Goal: Check status: Check status

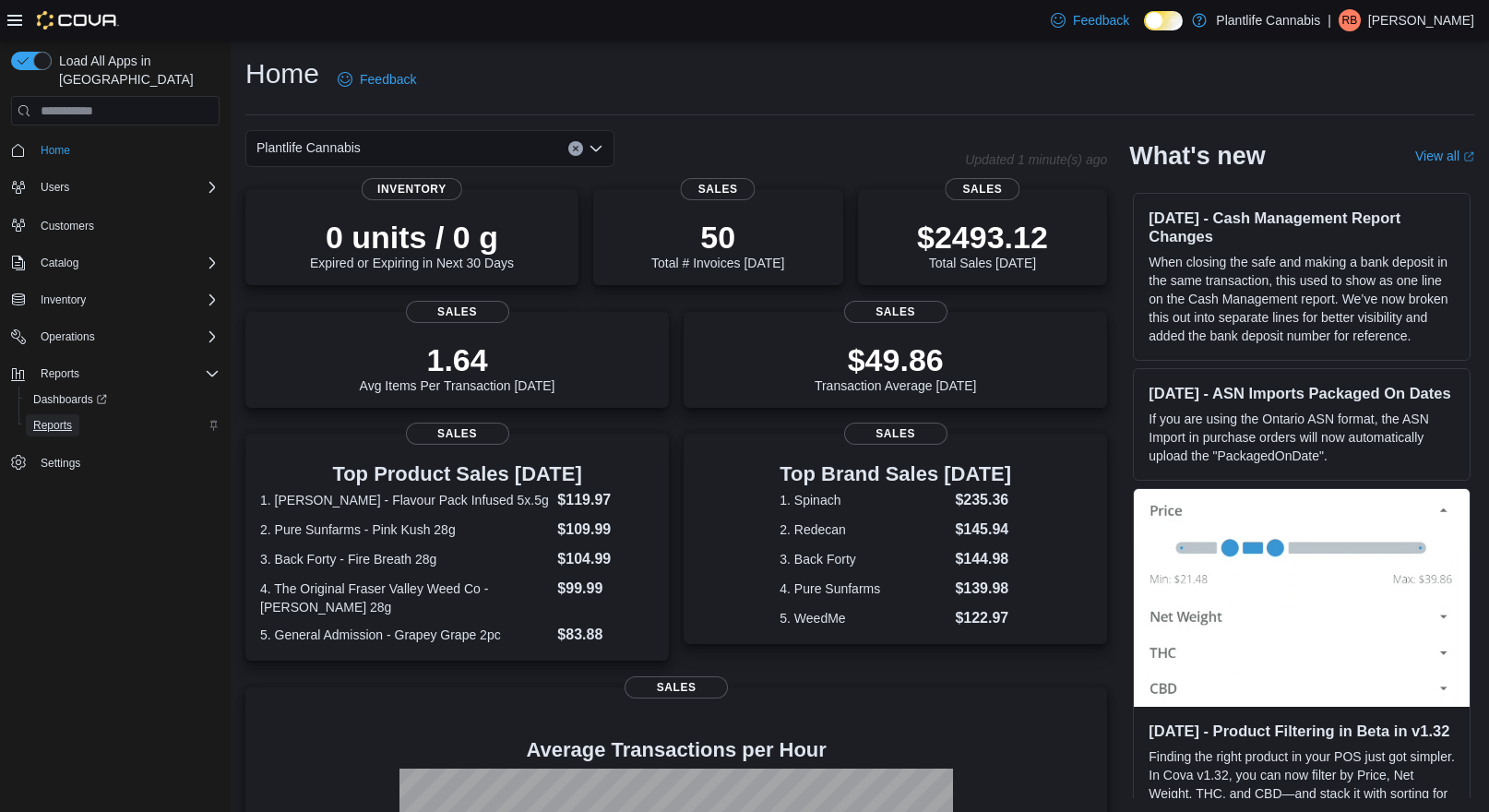
click at [77, 414] on link "Reports" at bounding box center [52, 425] width 53 height 22
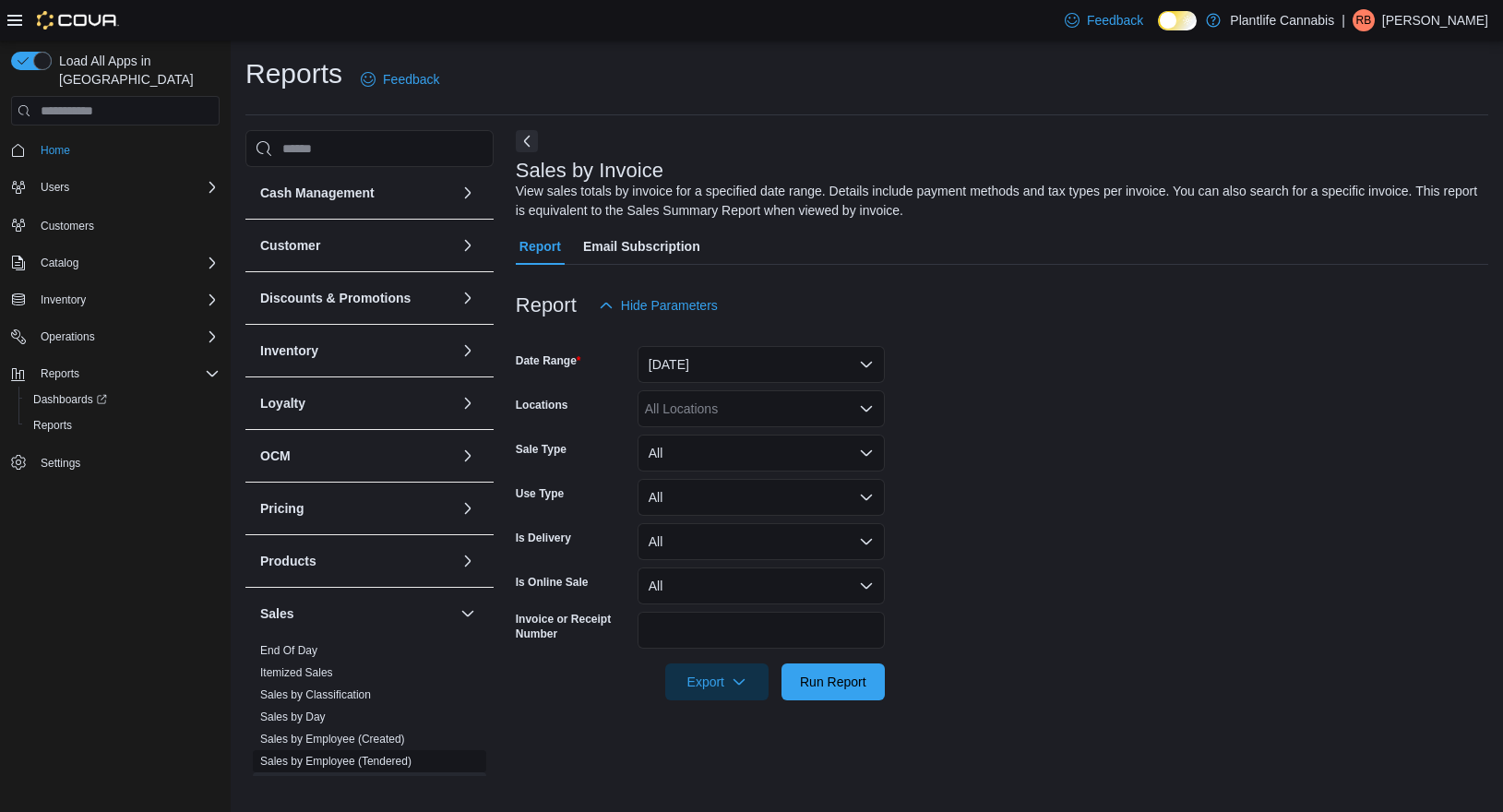
click at [411, 763] on link "Sales by Employee (Tendered)" at bounding box center [335, 762] width 151 height 13
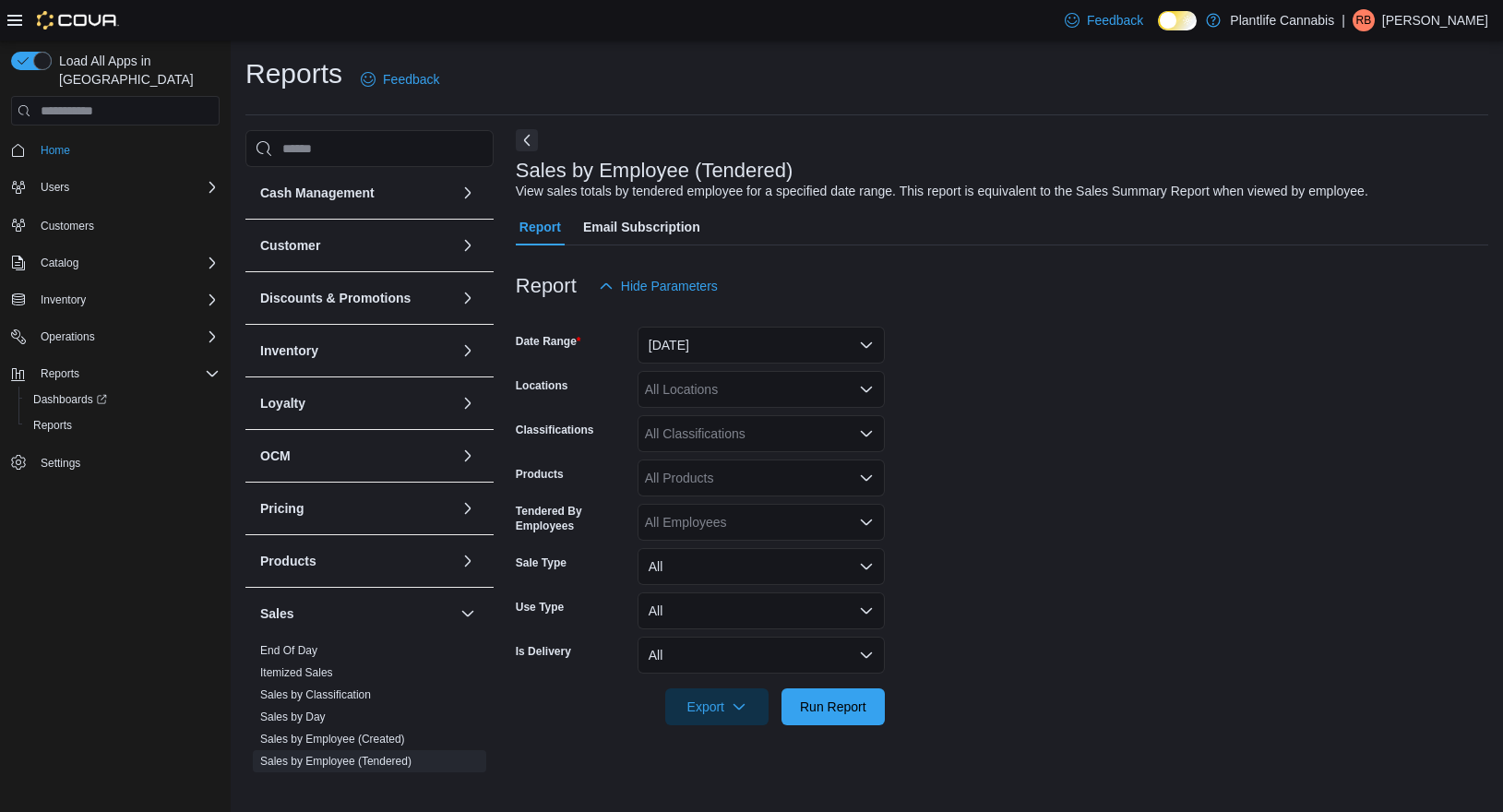
click at [521, 135] on button "Next" at bounding box center [527, 140] width 22 height 22
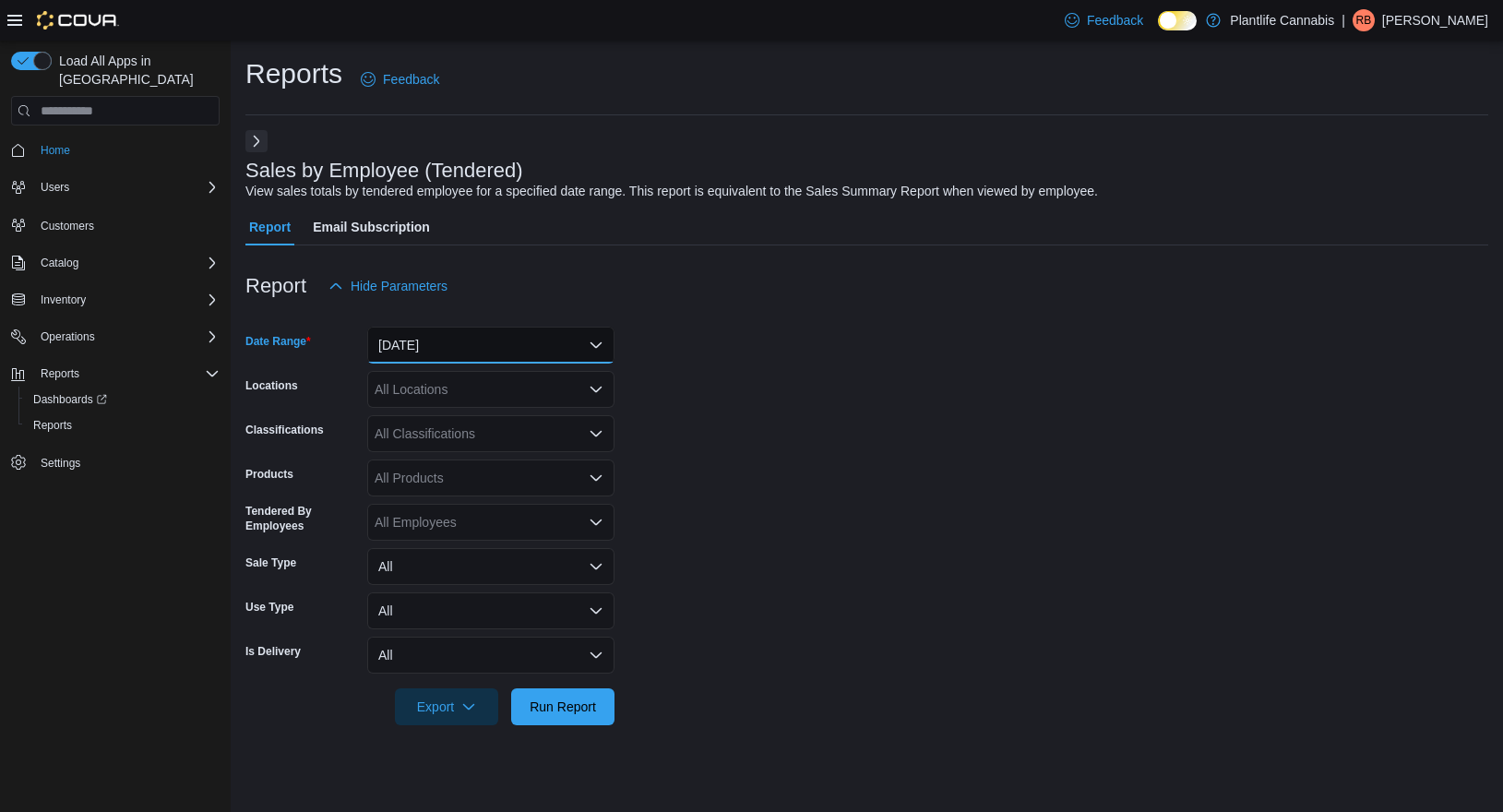
click at [472, 358] on button "[DATE]" at bounding box center [491, 345] width 248 height 37
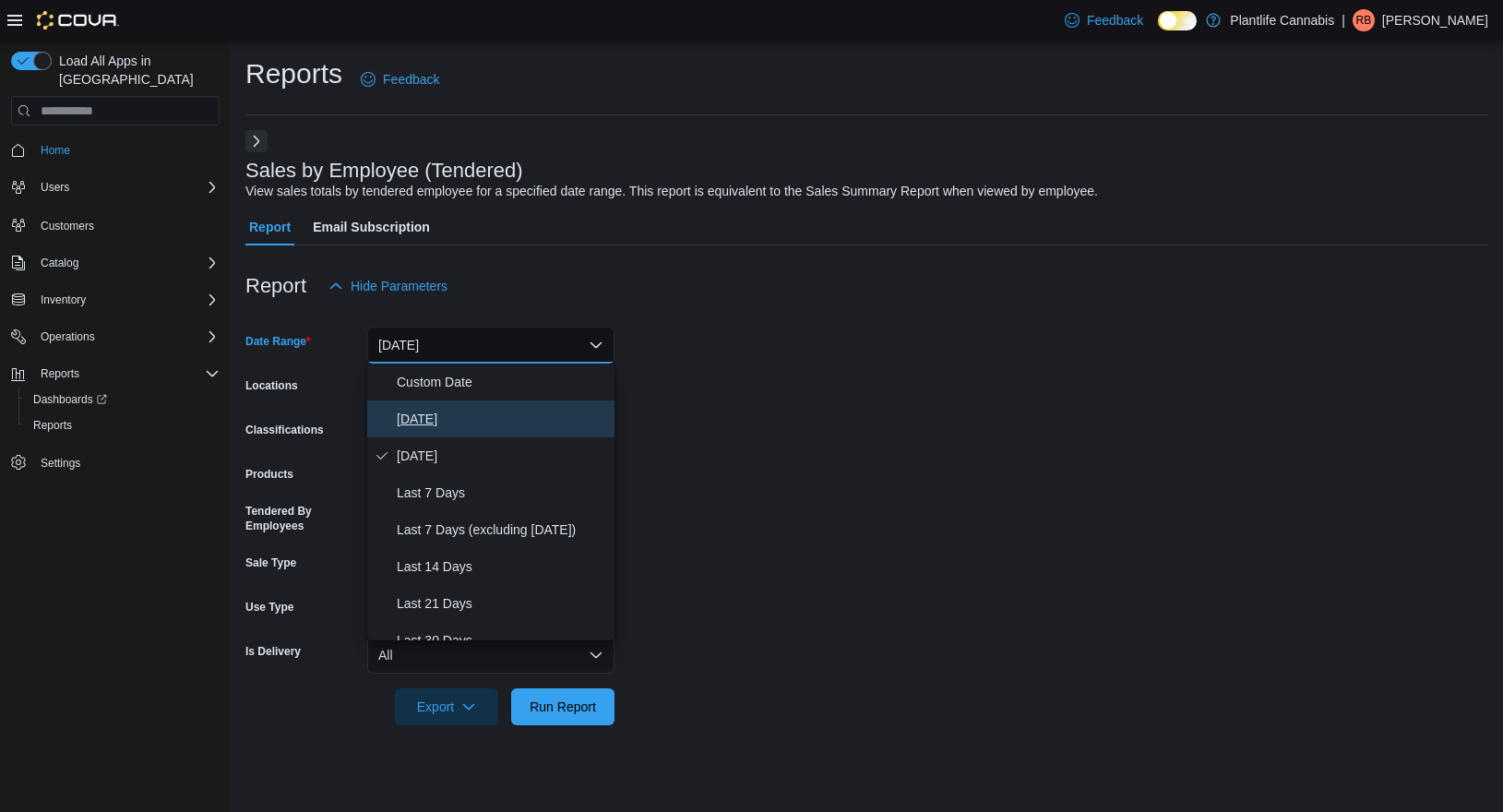
click at [474, 426] on span "[DATE]" at bounding box center [502, 418] width 210 height 22
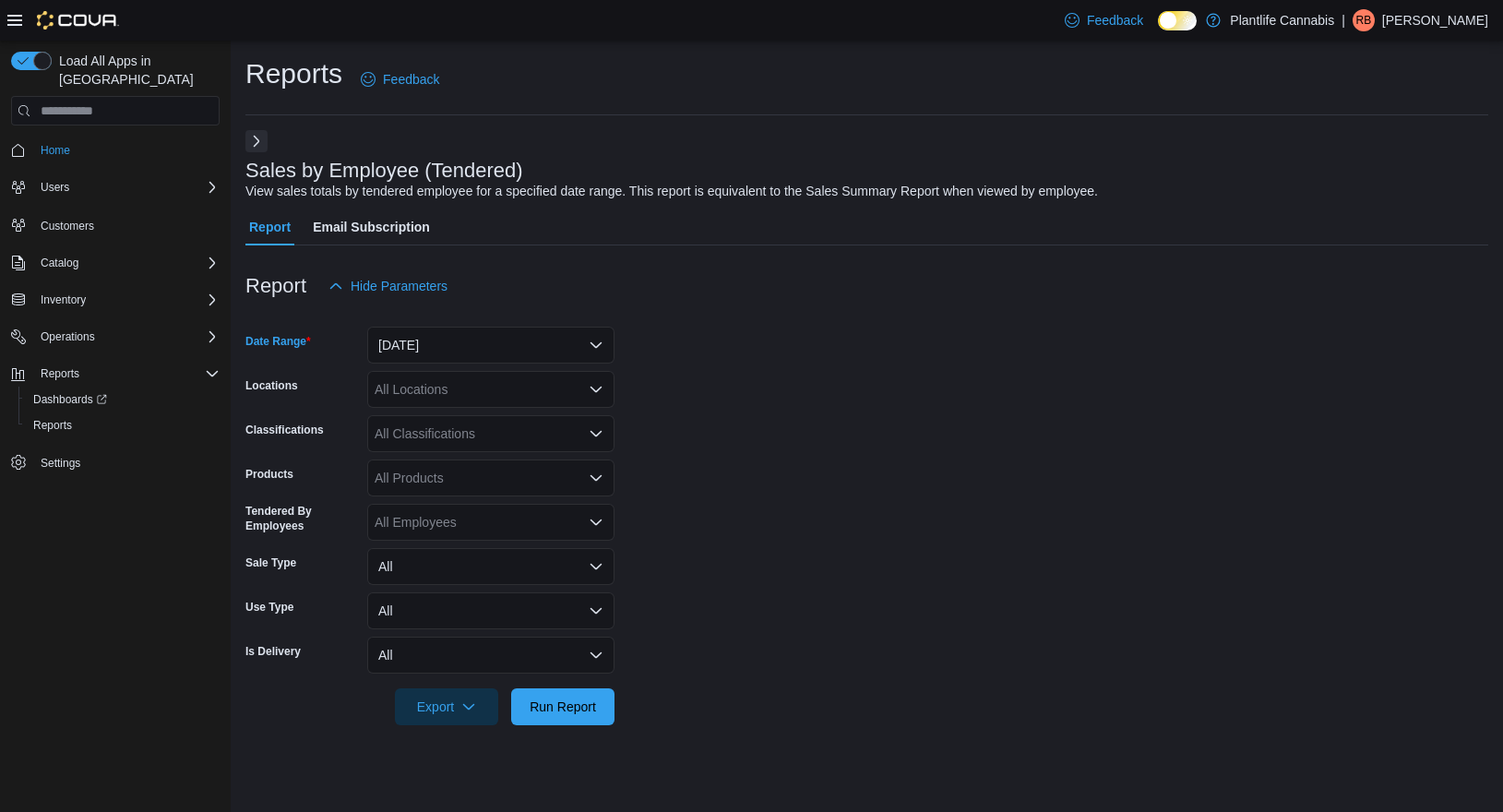
click at [483, 396] on div "All Locations" at bounding box center [491, 389] width 248 height 37
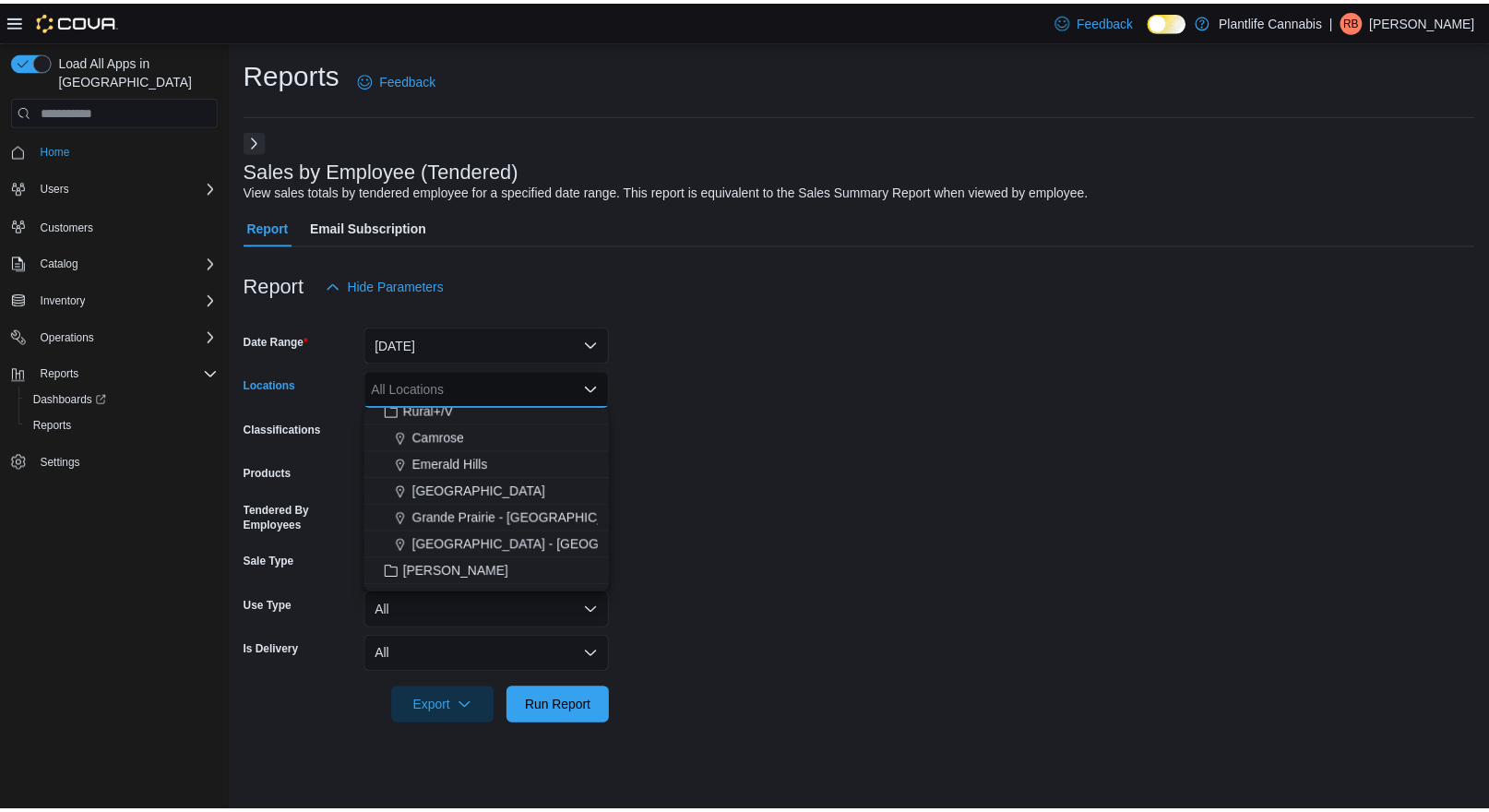
scroll to position [733, 0]
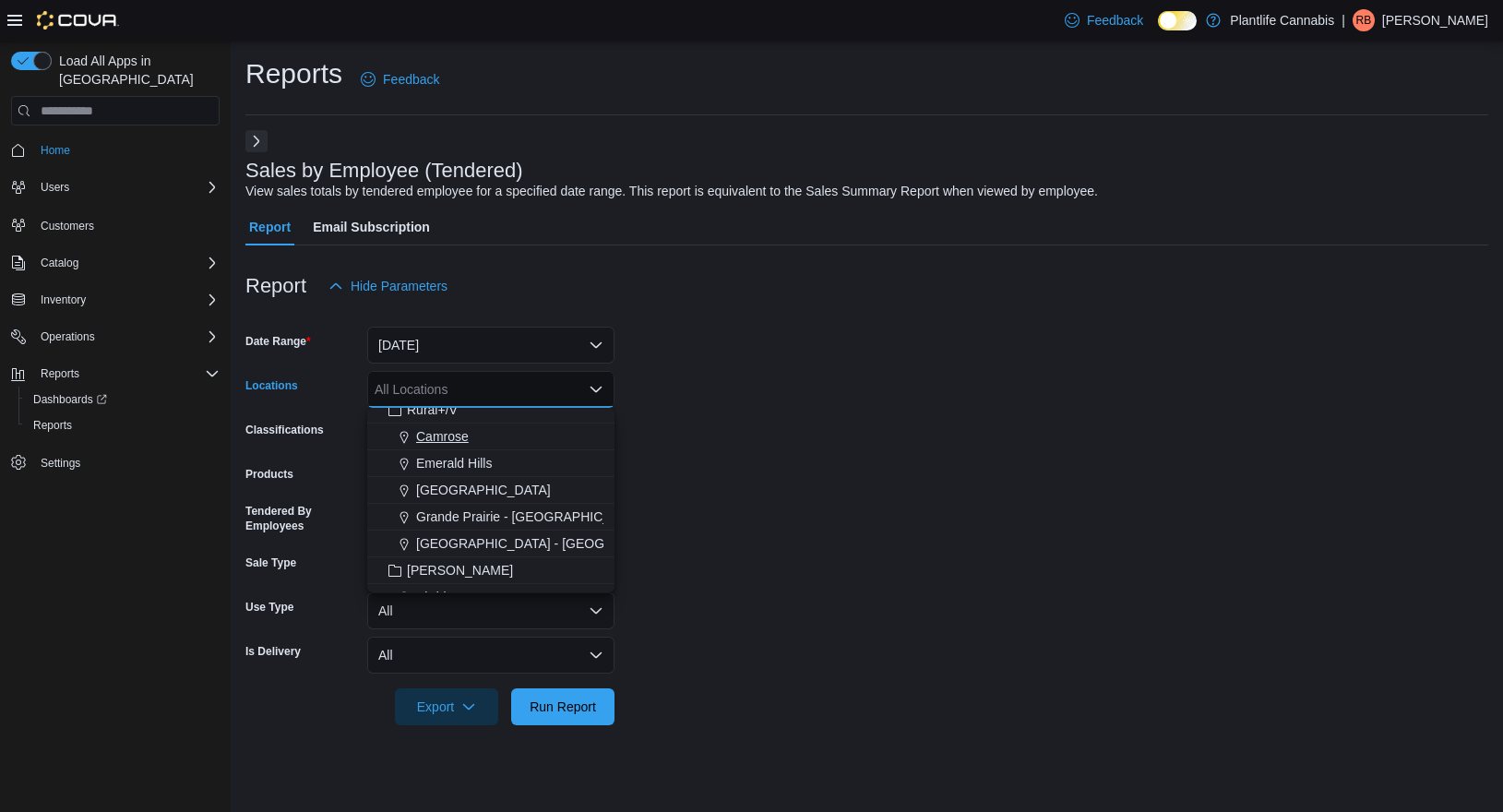
click at [466, 435] on span "Camrose" at bounding box center [442, 436] width 52 height 18
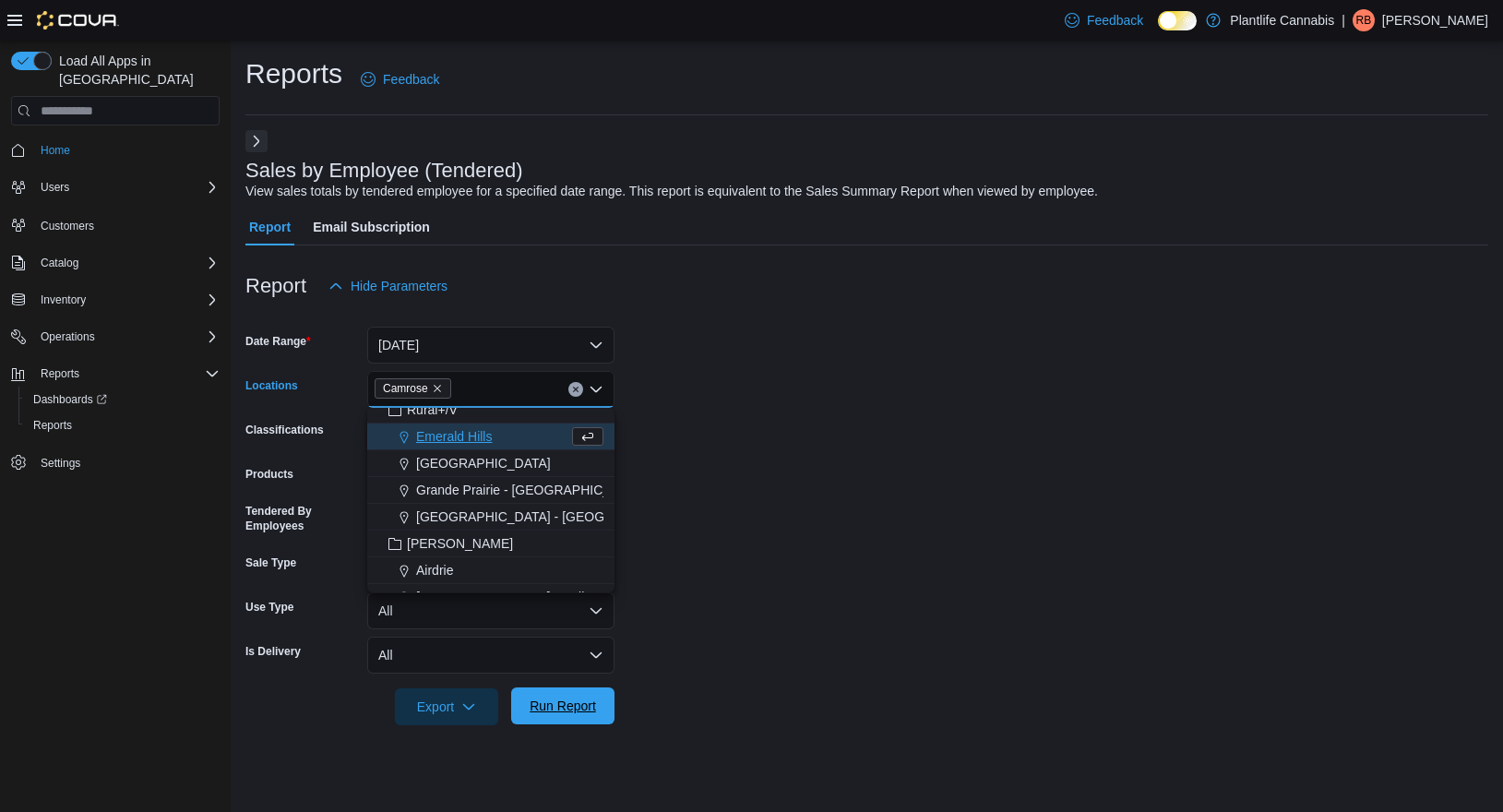
click at [543, 722] on span "Run Report" at bounding box center [562, 705] width 81 height 37
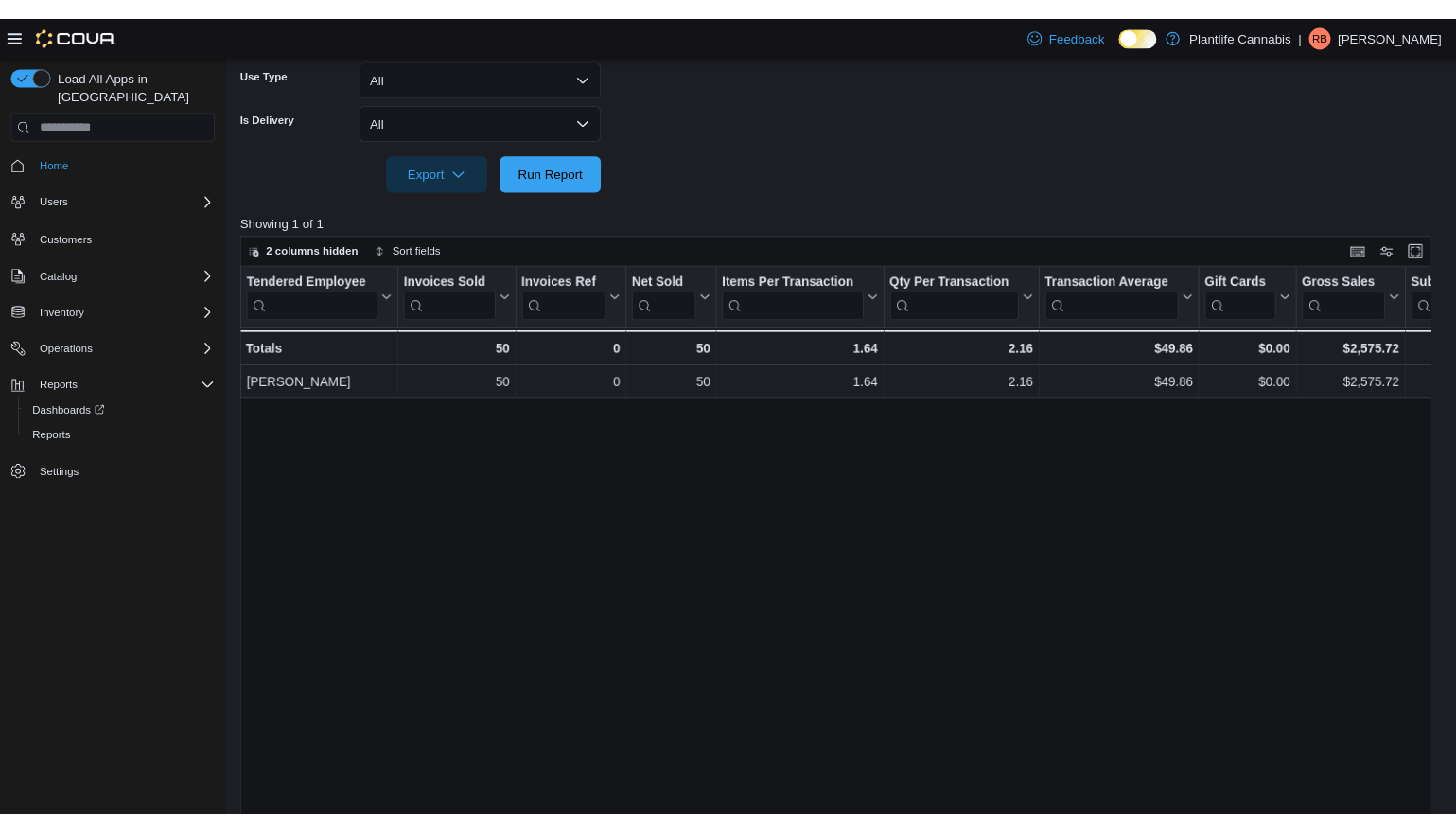
scroll to position [638, 0]
